Goal: Information Seeking & Learning: Learn about a topic

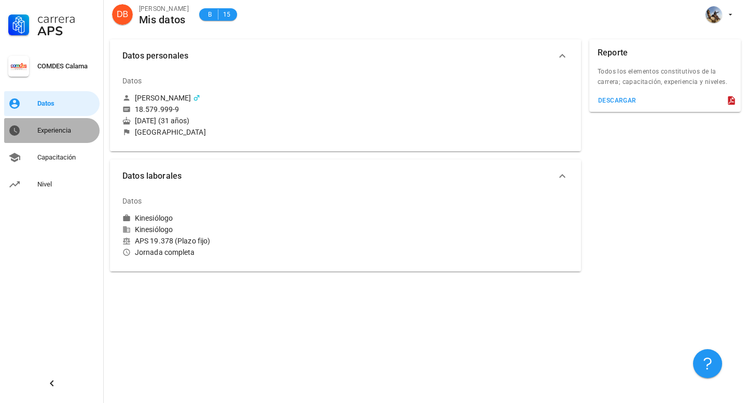
click at [58, 134] on div "Experiencia" at bounding box center [66, 131] width 58 height 8
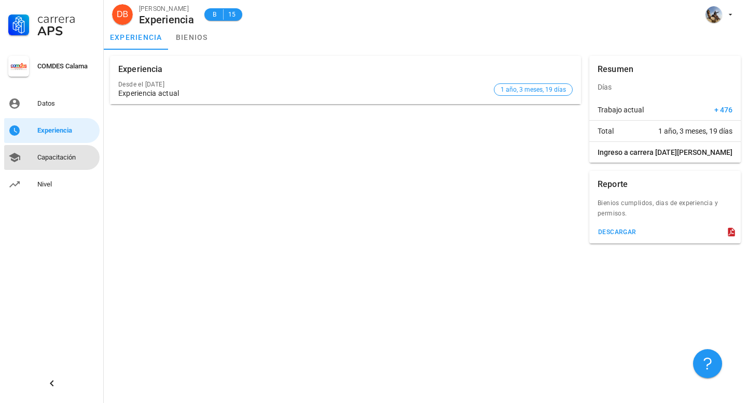
click at [61, 150] on div "Capacitación" at bounding box center [66, 157] width 58 height 17
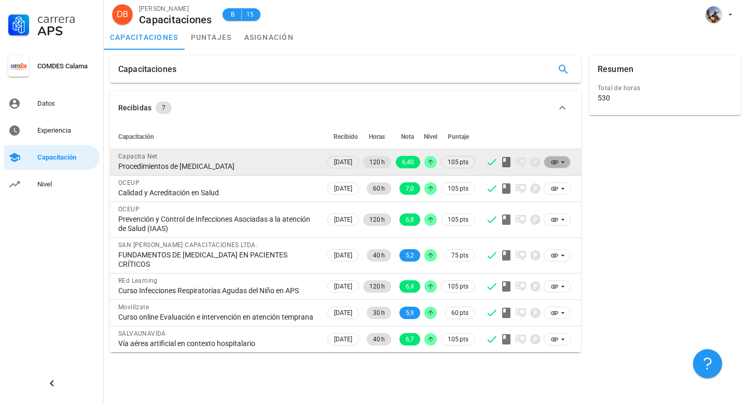
click at [561, 159] on icon at bounding box center [562, 162] width 8 height 8
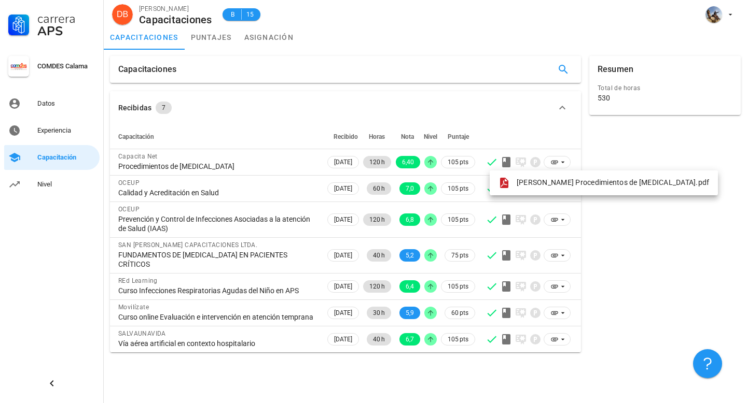
click at [15, 326] on div "Carrera APS COMDES Calama Datos Experiencia Capacitación Nivel" at bounding box center [52, 201] width 104 height 403
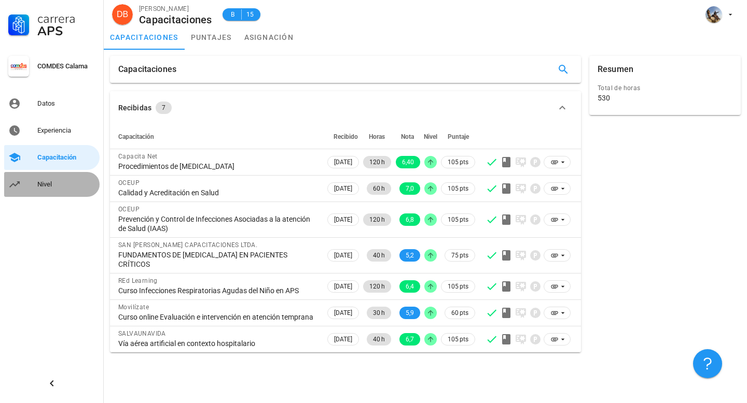
click at [41, 180] on div "Nivel" at bounding box center [66, 184] width 58 height 8
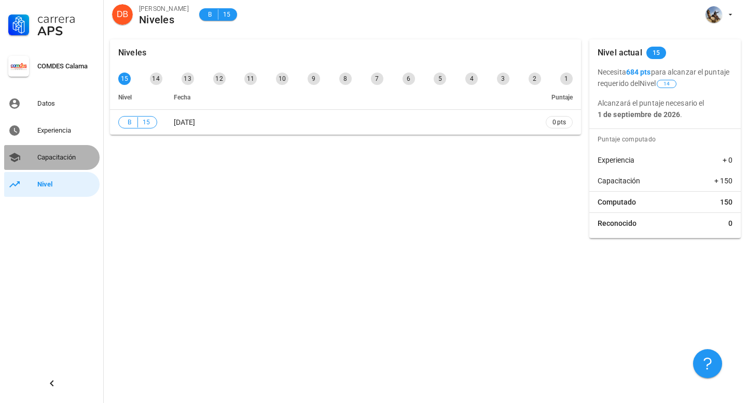
click at [20, 157] on icon at bounding box center [14, 157] width 12 height 12
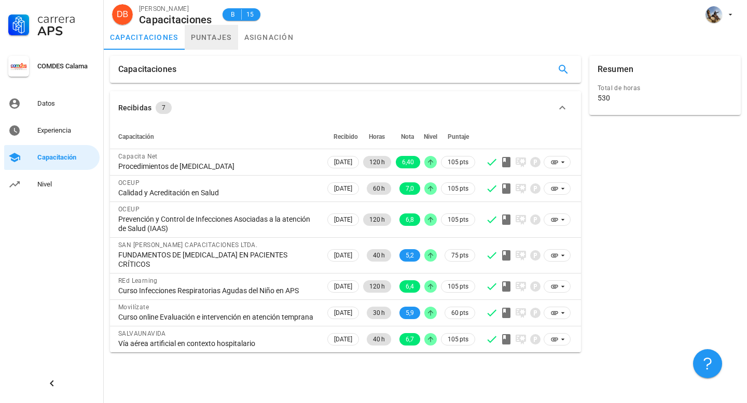
click at [219, 40] on link "puntajes" at bounding box center [211, 37] width 53 height 25
